Goal: Complete application form: Complete application form

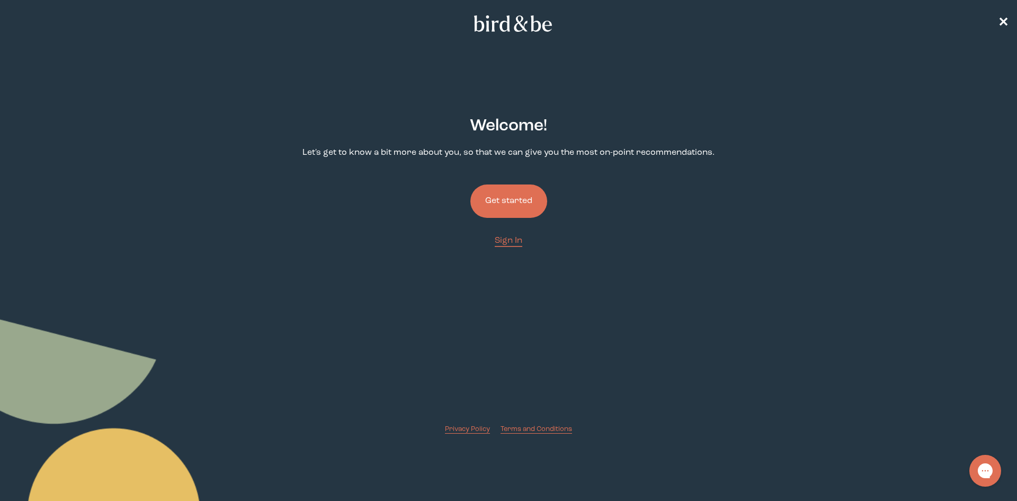
click at [502, 191] on button "Get started" at bounding box center [508, 200] width 77 height 33
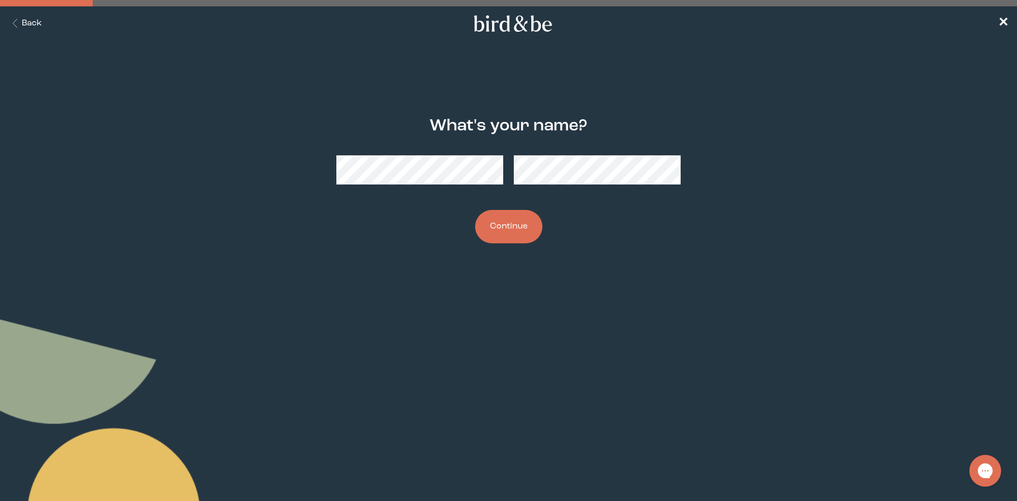
click at [523, 228] on button "Continue" at bounding box center [508, 226] width 67 height 33
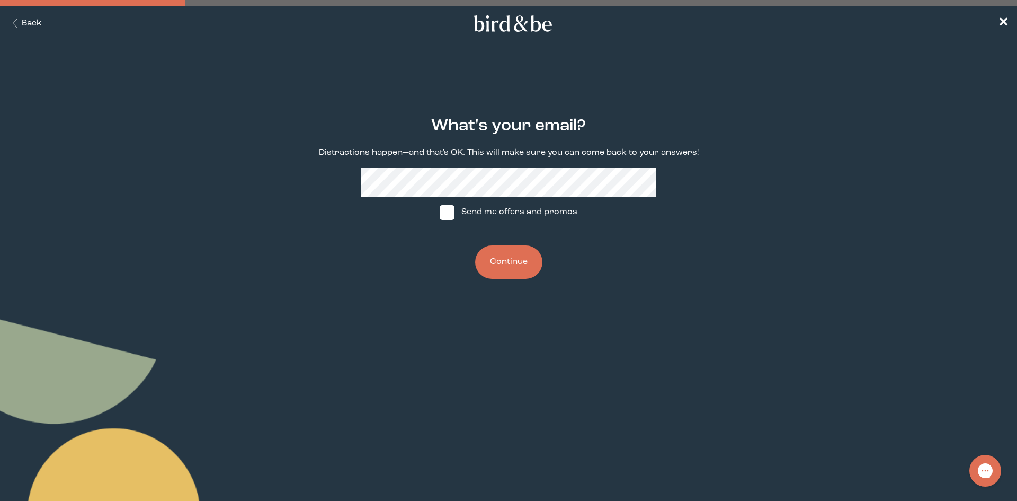
click at [530, 260] on button "Continue" at bounding box center [508, 261] width 67 height 33
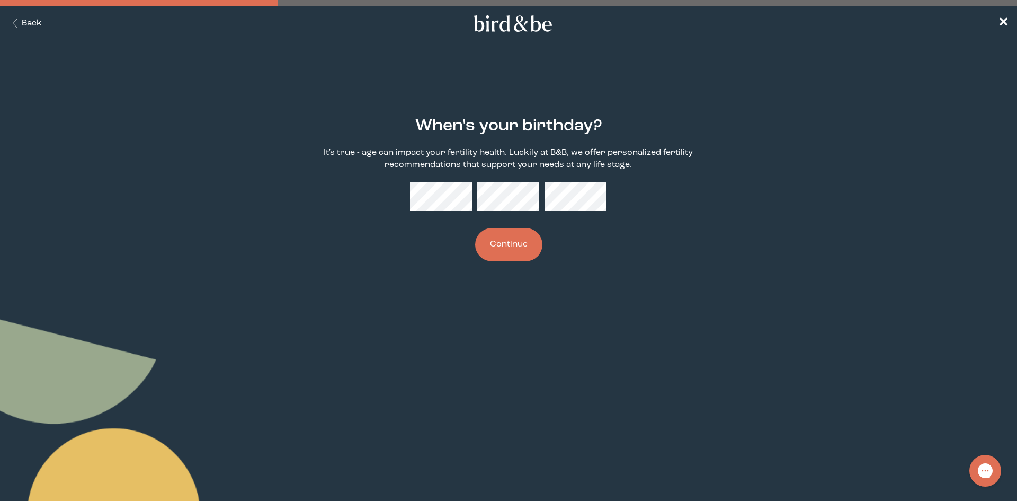
click at [519, 247] on button "Continue" at bounding box center [508, 244] width 67 height 33
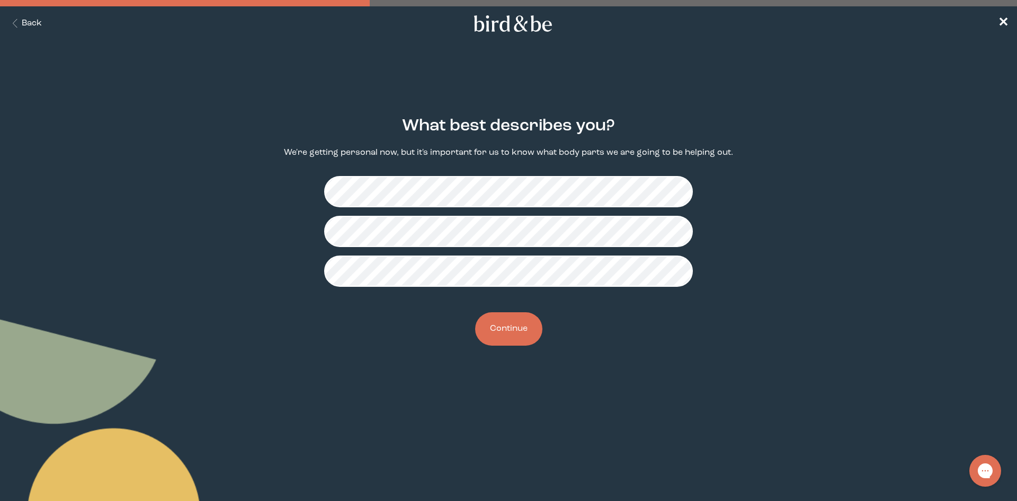
click at [506, 330] on button "Continue" at bounding box center [508, 328] width 67 height 33
click at [513, 325] on button "Continue" at bounding box center [508, 328] width 67 height 33
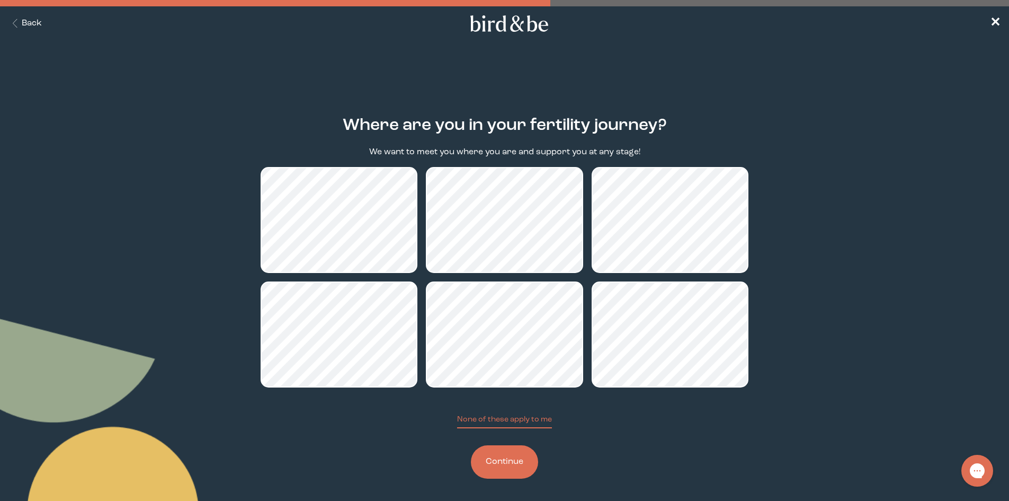
click at [509, 459] on button "Continue" at bounding box center [504, 461] width 67 height 33
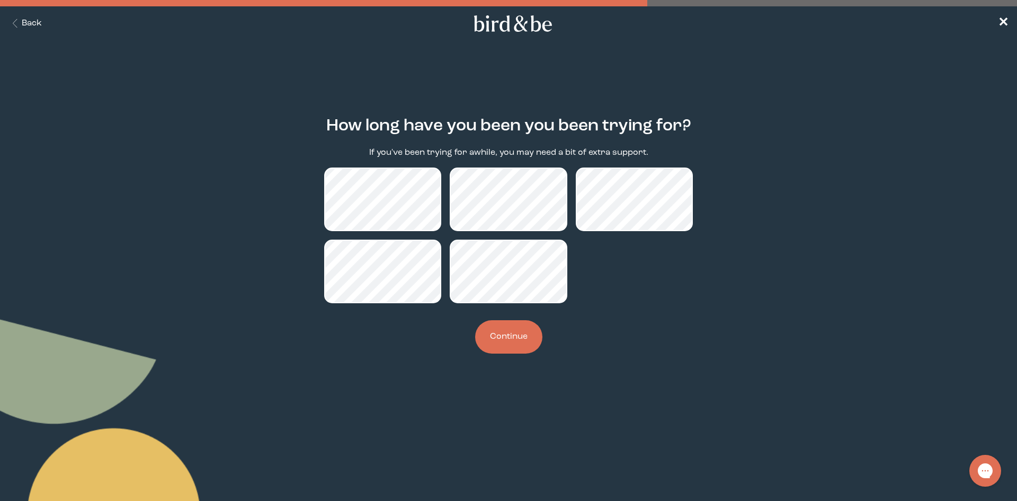
click at [505, 340] on button "Continue" at bounding box center [508, 336] width 67 height 33
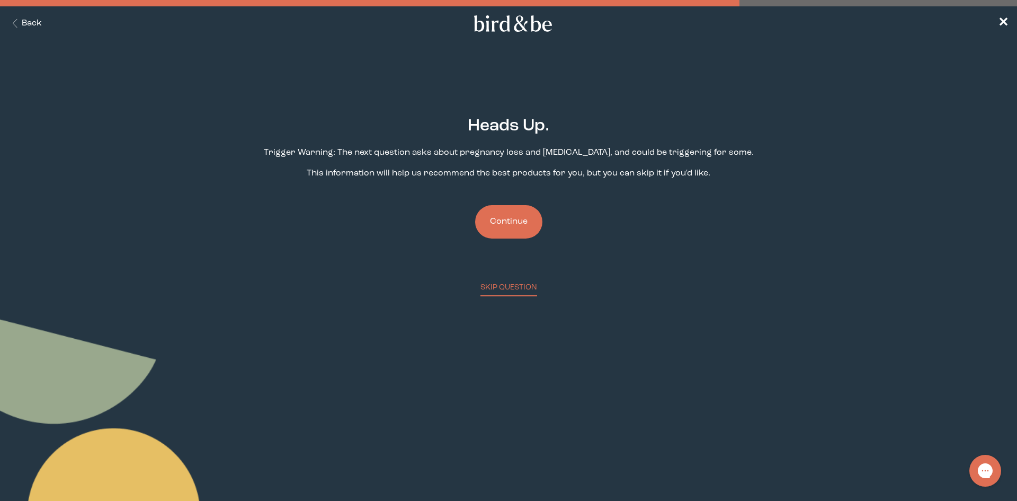
click at [519, 217] on button "Continue" at bounding box center [508, 221] width 67 height 33
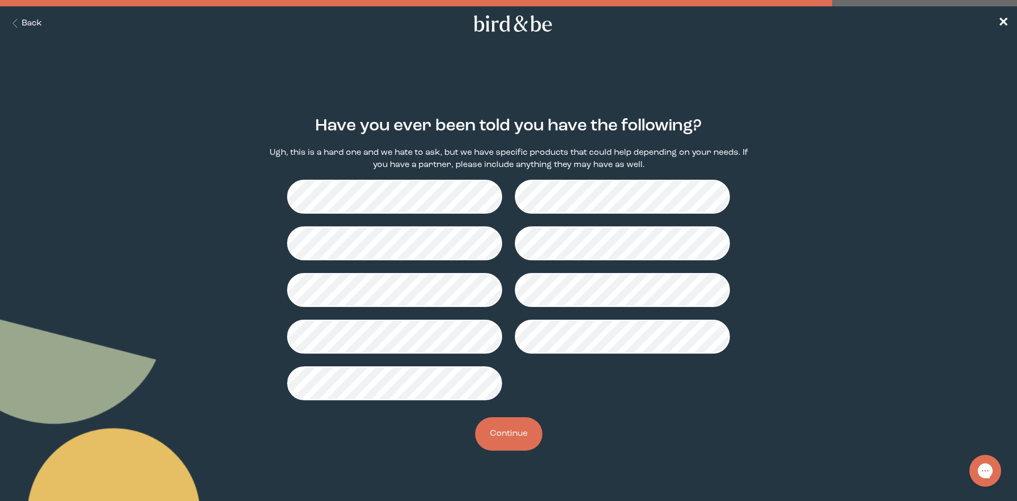
click at [497, 423] on button "Continue" at bounding box center [508, 433] width 67 height 33
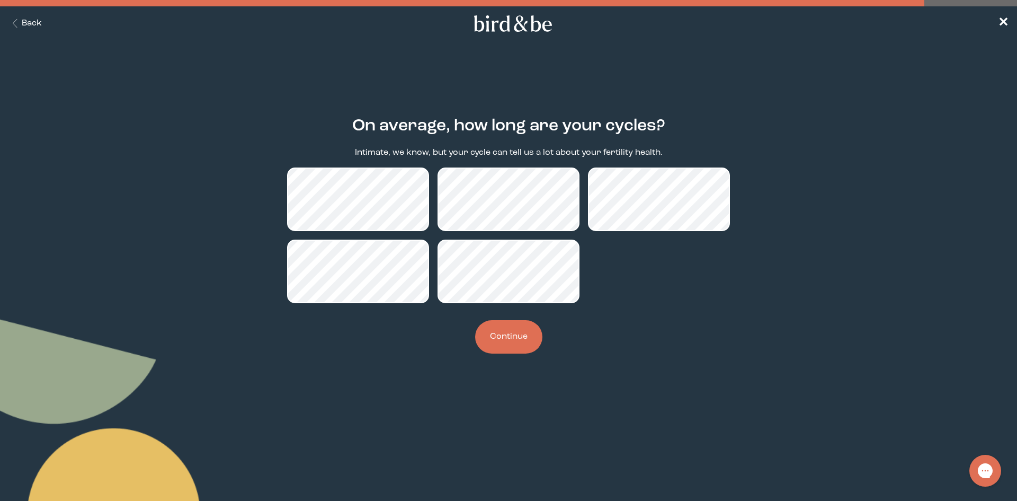
click at [512, 336] on button "Continue" at bounding box center [508, 336] width 67 height 33
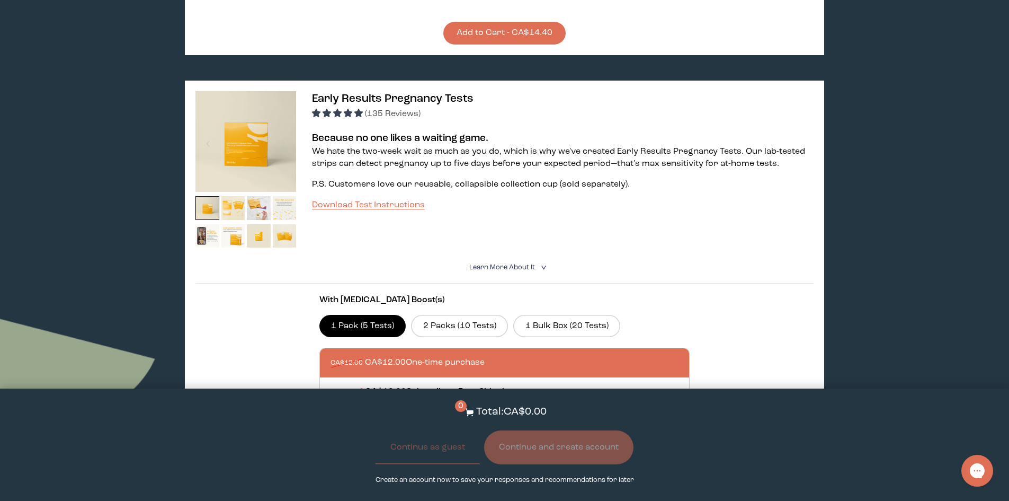
scroll to position [1007, 0]
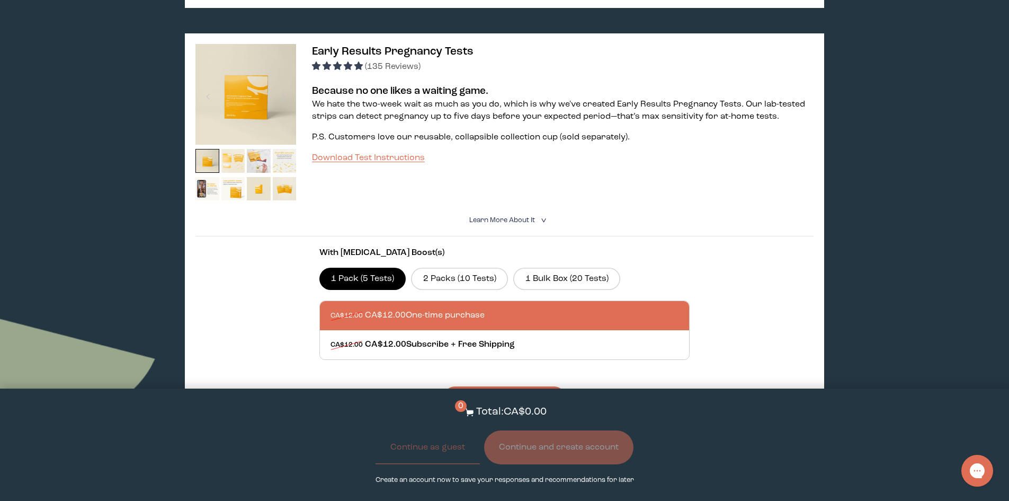
click at [243, 152] on img at bounding box center [233, 161] width 24 height 24
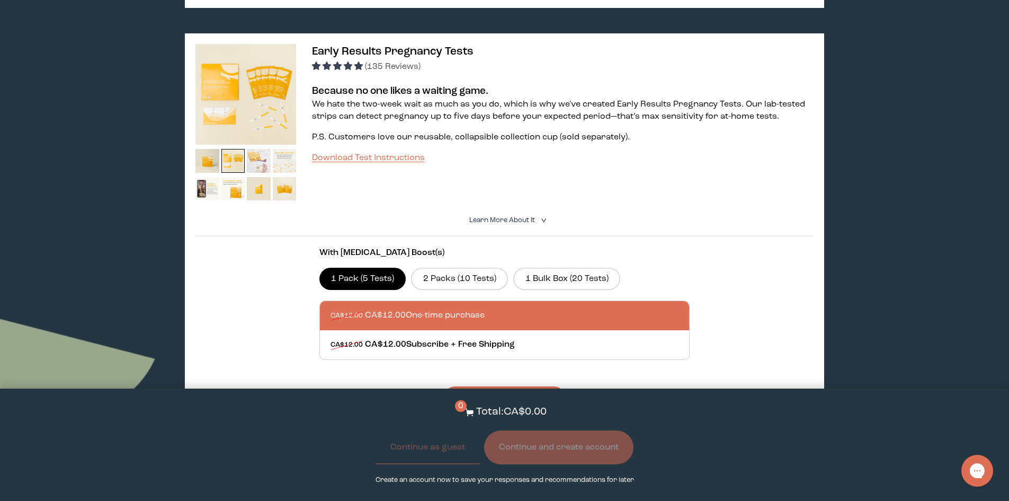
click at [254, 149] on img at bounding box center [259, 161] width 24 height 24
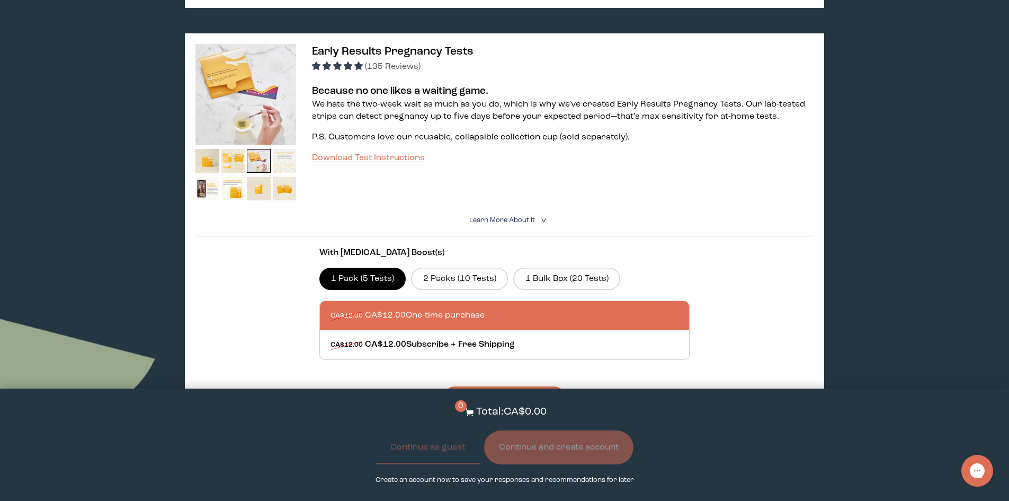
click at [280, 153] on img at bounding box center [285, 161] width 24 height 24
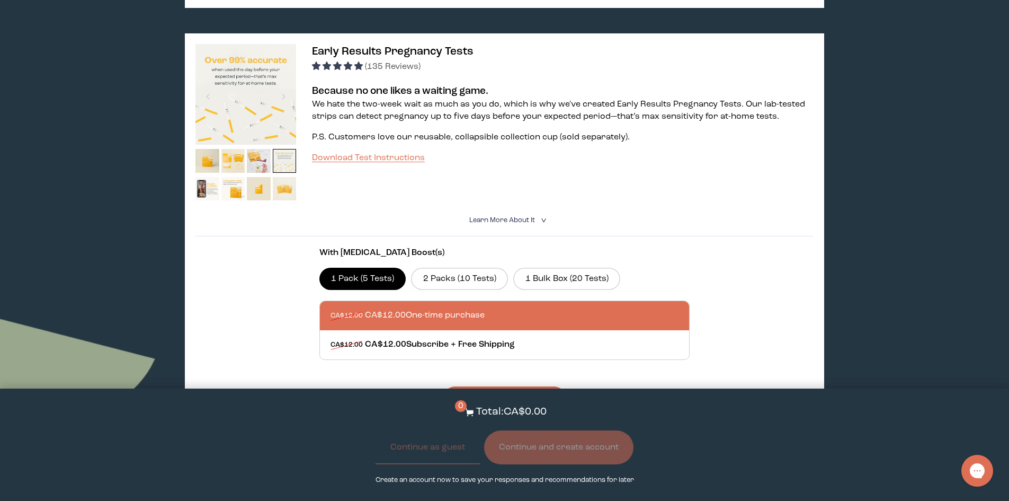
click at [278, 177] on img at bounding box center [285, 189] width 24 height 24
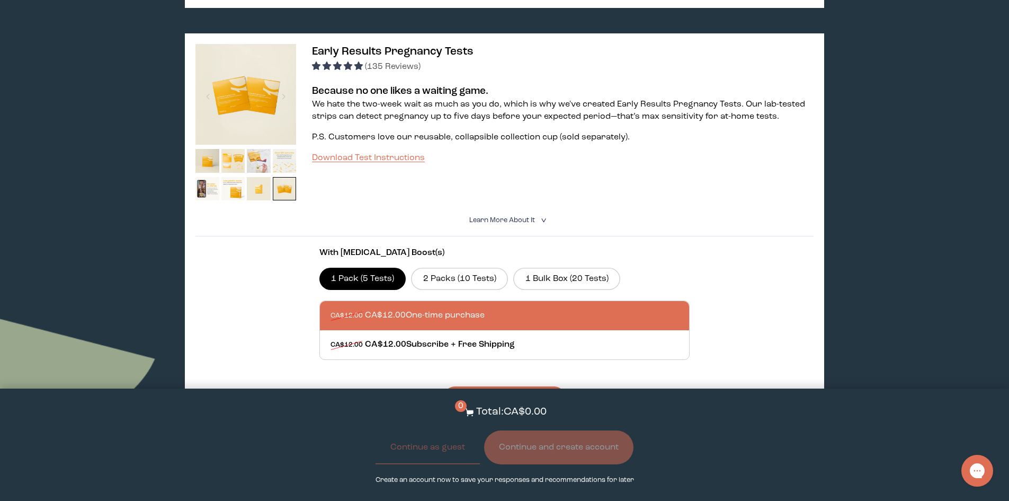
click at [260, 177] on img at bounding box center [259, 189] width 24 height 24
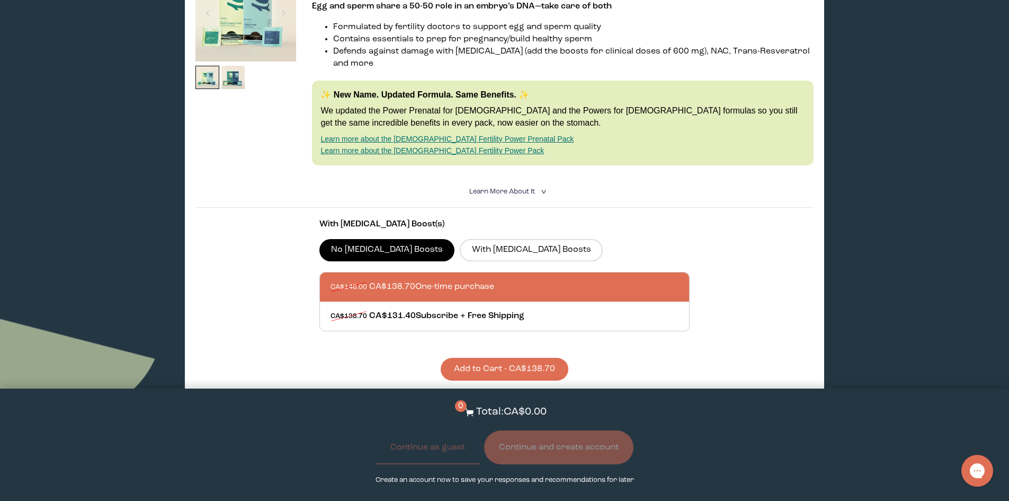
scroll to position [0, 0]
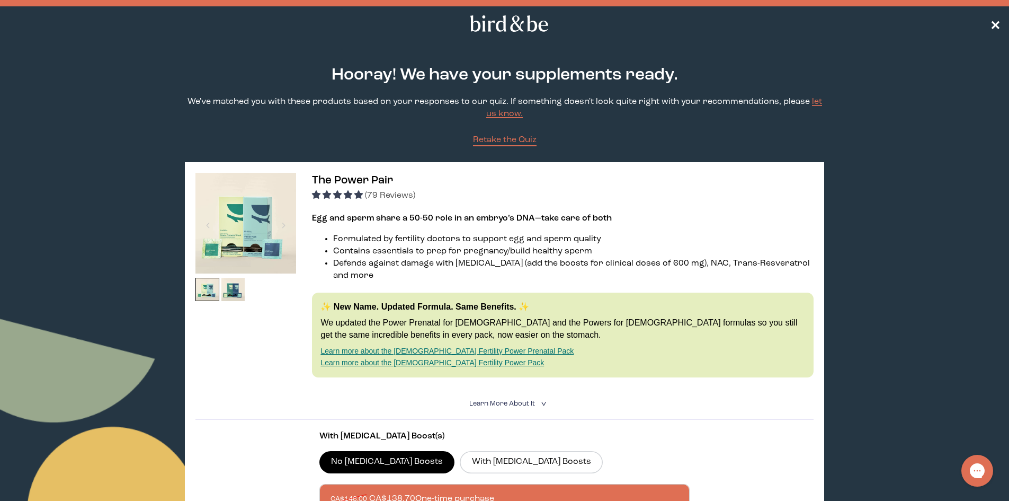
click at [994, 21] on span "✕" at bounding box center [995, 23] width 11 height 13
